Goal: Information Seeking & Learning: Learn about a topic

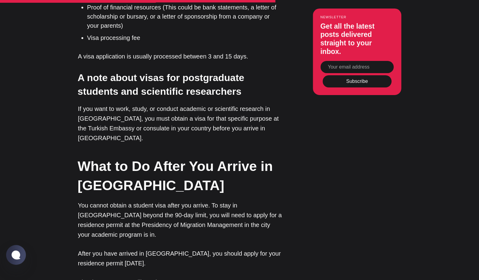
scroll to position [1335, 0]
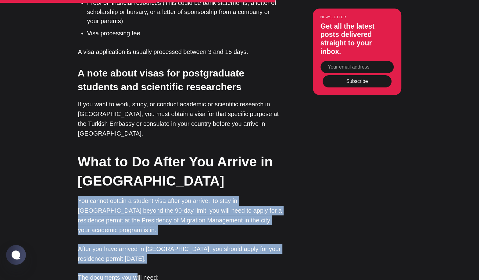
drag, startPoint x: 76, startPoint y: 90, endPoint x: 133, endPoint y: 167, distance: 95.1
click at [134, 167] on div "Editor’s Choice About [GEOGRAPHIC_DATA]: An Introduction In [GEOGRAPHIC_DATA], …" at bounding box center [239, 106] width 371 height 1917
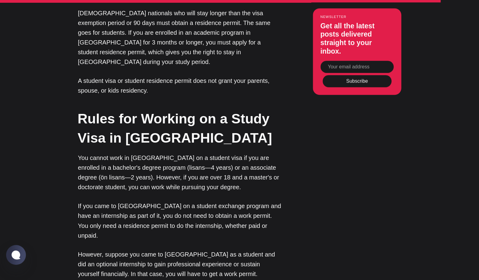
scroll to position [1964, 0]
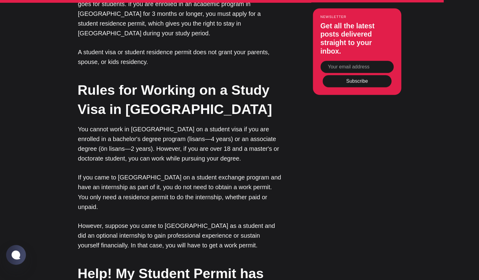
drag, startPoint x: 137, startPoint y: 160, endPoint x: 202, endPoint y: 171, distance: 65.9
drag, startPoint x: 188, startPoint y: 170, endPoint x: 222, endPoint y: 182, distance: 35.8
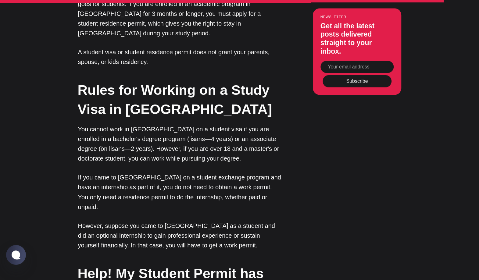
drag, startPoint x: 138, startPoint y: 183, endPoint x: 175, endPoint y: 194, distance: 38.9
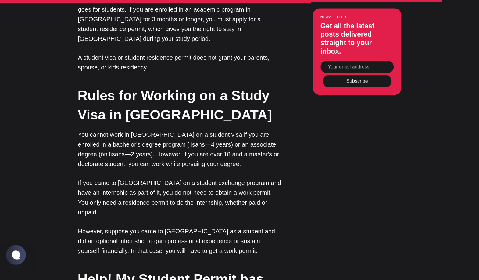
scroll to position [1957, 0]
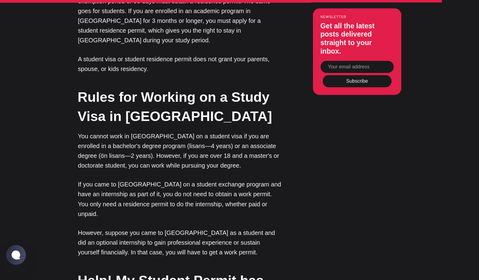
drag, startPoint x: 145, startPoint y: 160, endPoint x: 192, endPoint y: 165, distance: 46.9
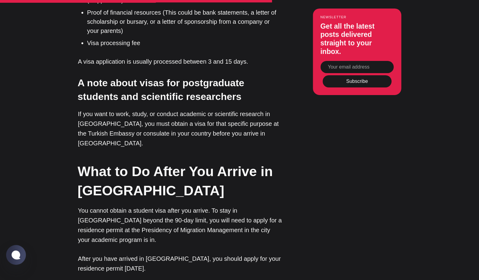
scroll to position [1320, 0]
